Goal: Contribute content: Add original content to the website for others to see

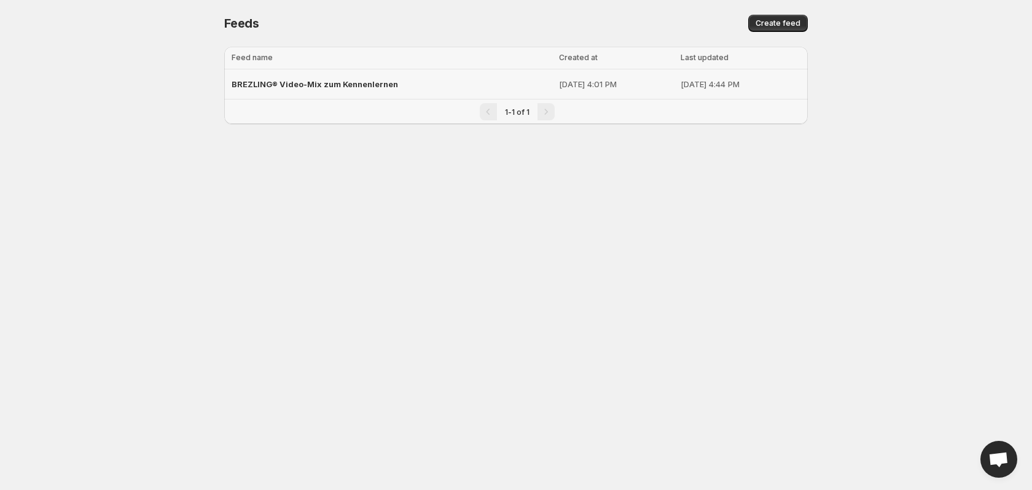
click at [360, 83] on span "BREZLING® Video-Mix zum Kennenlernen" at bounding box center [315, 84] width 166 height 10
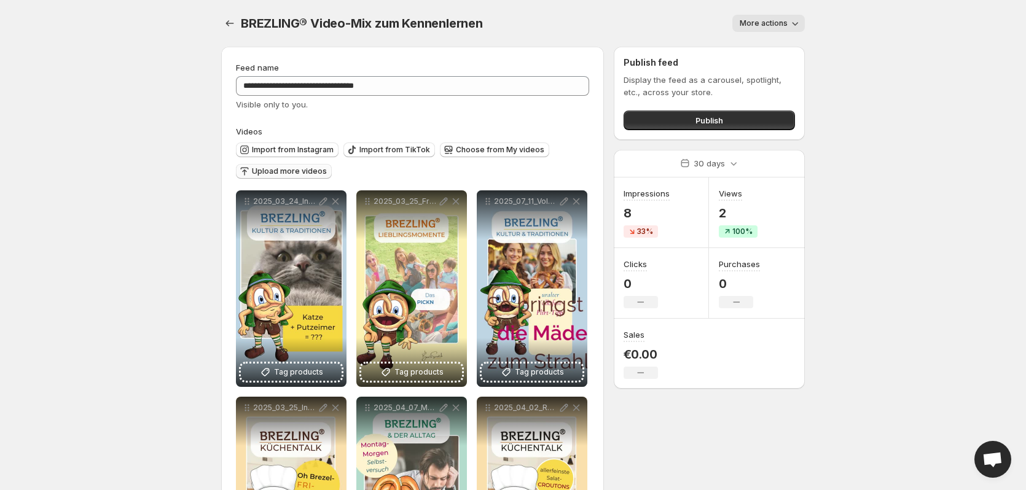
click at [295, 170] on span "Upload more videos" at bounding box center [289, 171] width 75 height 10
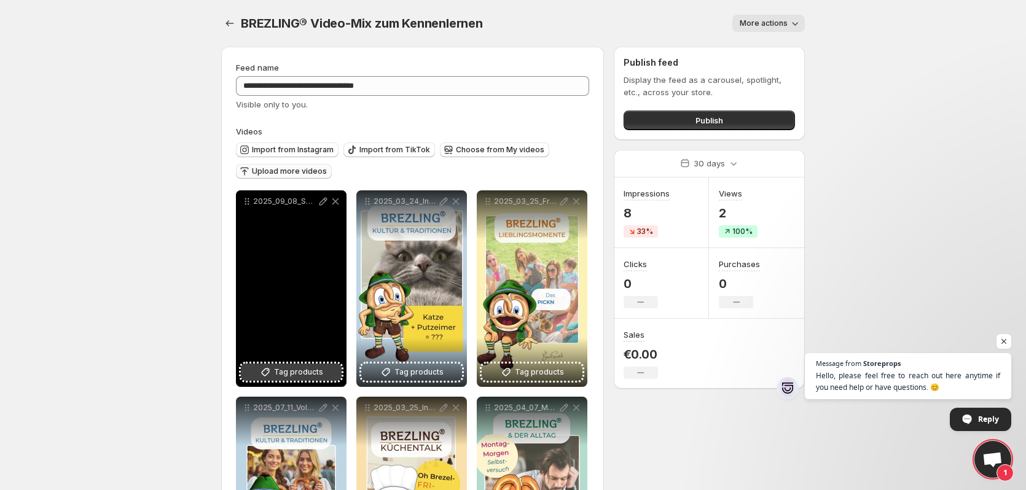
click at [298, 368] on span "Tag products" at bounding box center [298, 372] width 49 height 12
click at [302, 367] on span "2 products tagged" at bounding box center [282, 369] width 71 height 10
click at [302, 367] on span "3 products tagged" at bounding box center [282, 369] width 71 height 10
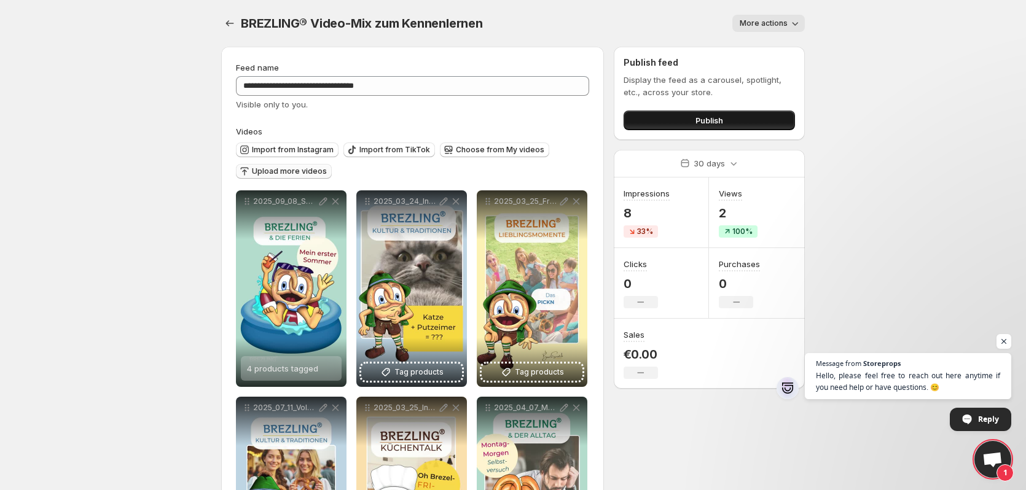
click at [700, 115] on span "Publish" at bounding box center [709, 120] width 28 height 12
click at [690, 120] on button "Publish" at bounding box center [708, 121] width 171 height 20
click at [872, 109] on body "**********" at bounding box center [513, 245] width 1026 height 490
click at [227, 23] on icon "Settings" at bounding box center [230, 23] width 8 height 6
